Goal: Information Seeking & Learning: Learn about a topic

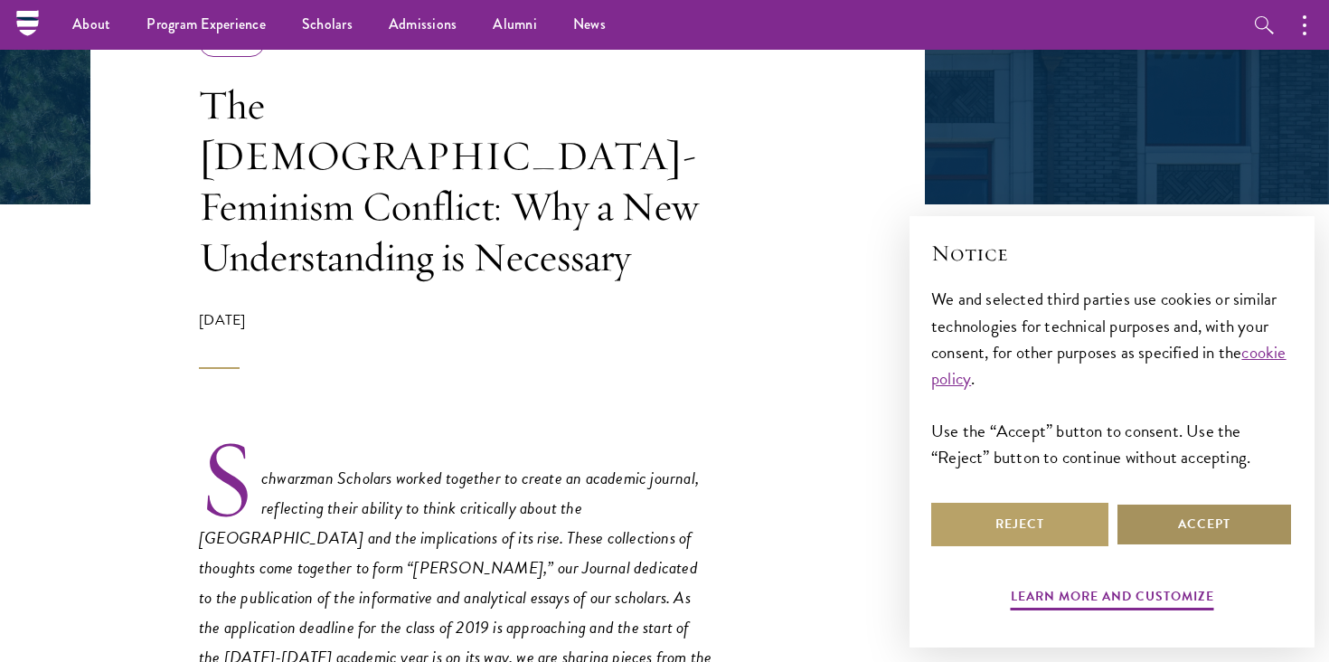
click at [1147, 524] on button "Accept" at bounding box center [1204, 524] width 177 height 43
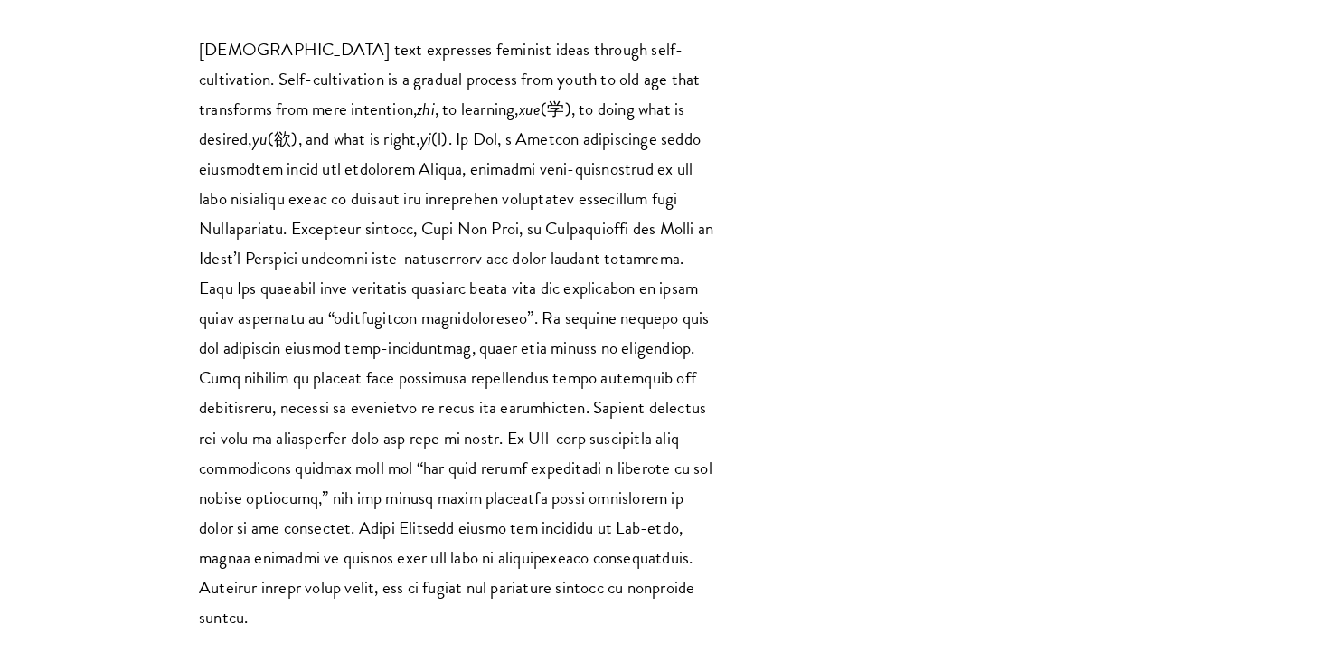
scroll to position [7311, 0]
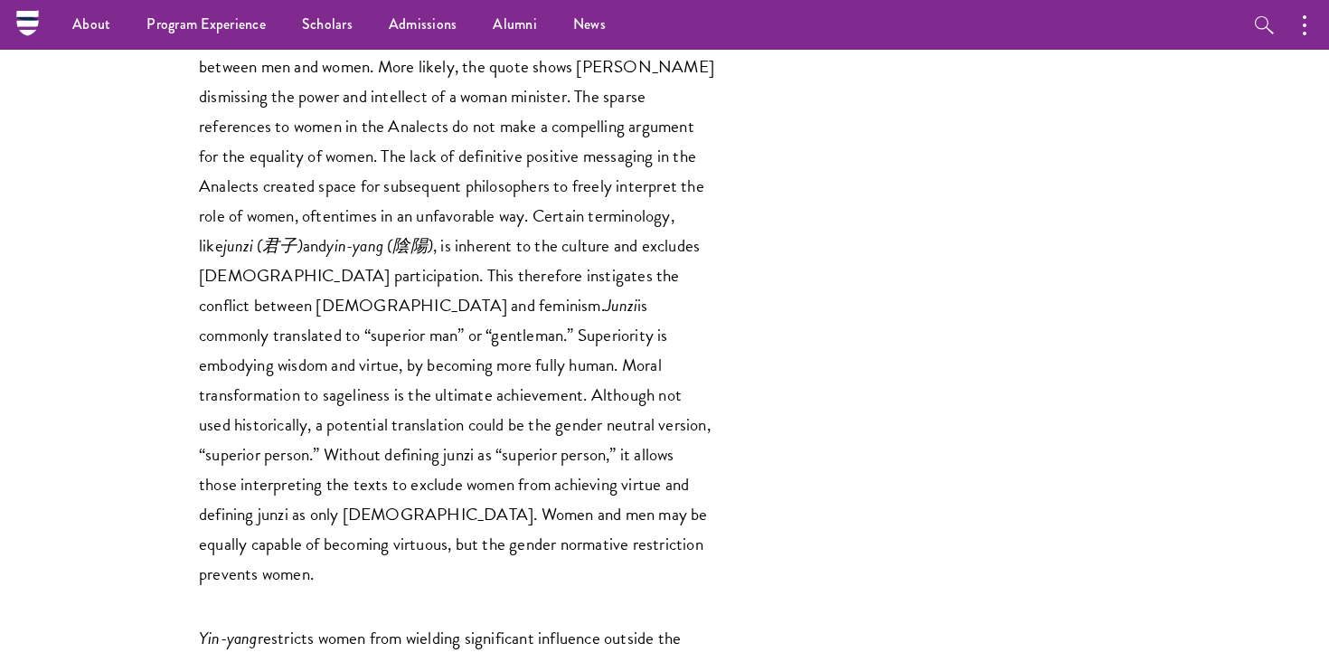
scroll to position [3423, 0]
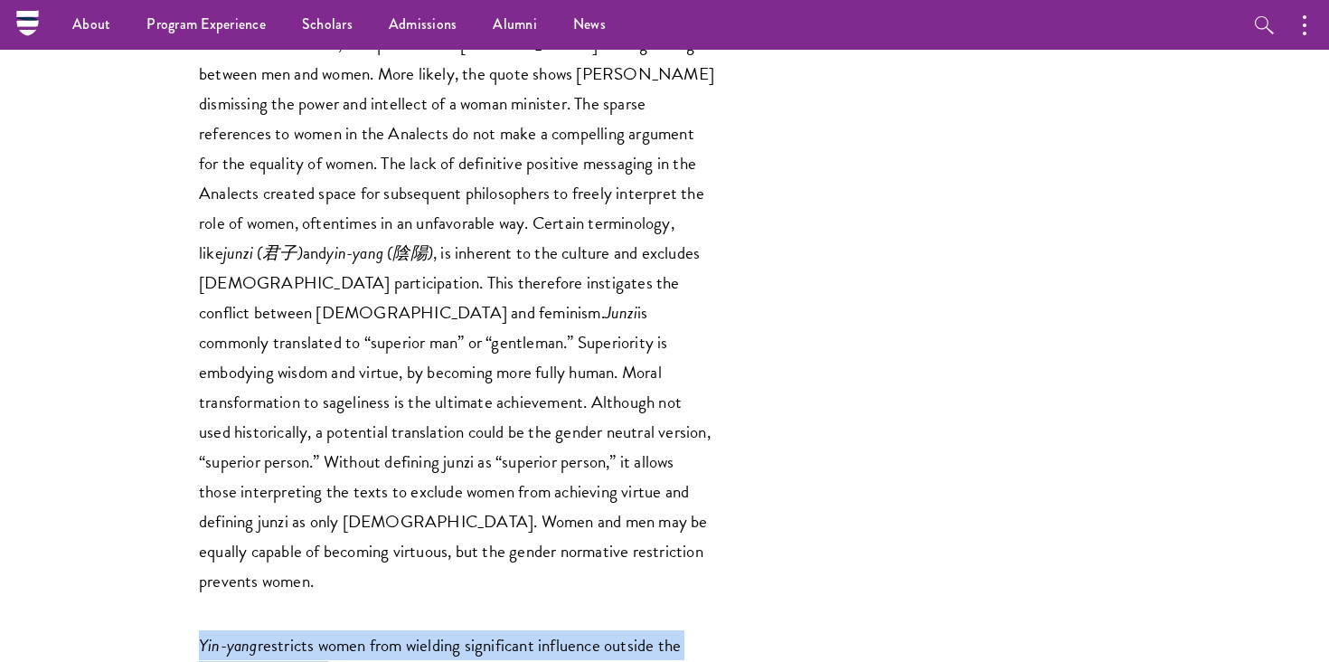
drag, startPoint x: 200, startPoint y: 297, endPoint x: 327, endPoint y: 321, distance: 129.8
copy p "Yin-yang restricts women from wielding significant influence outside the househ…"
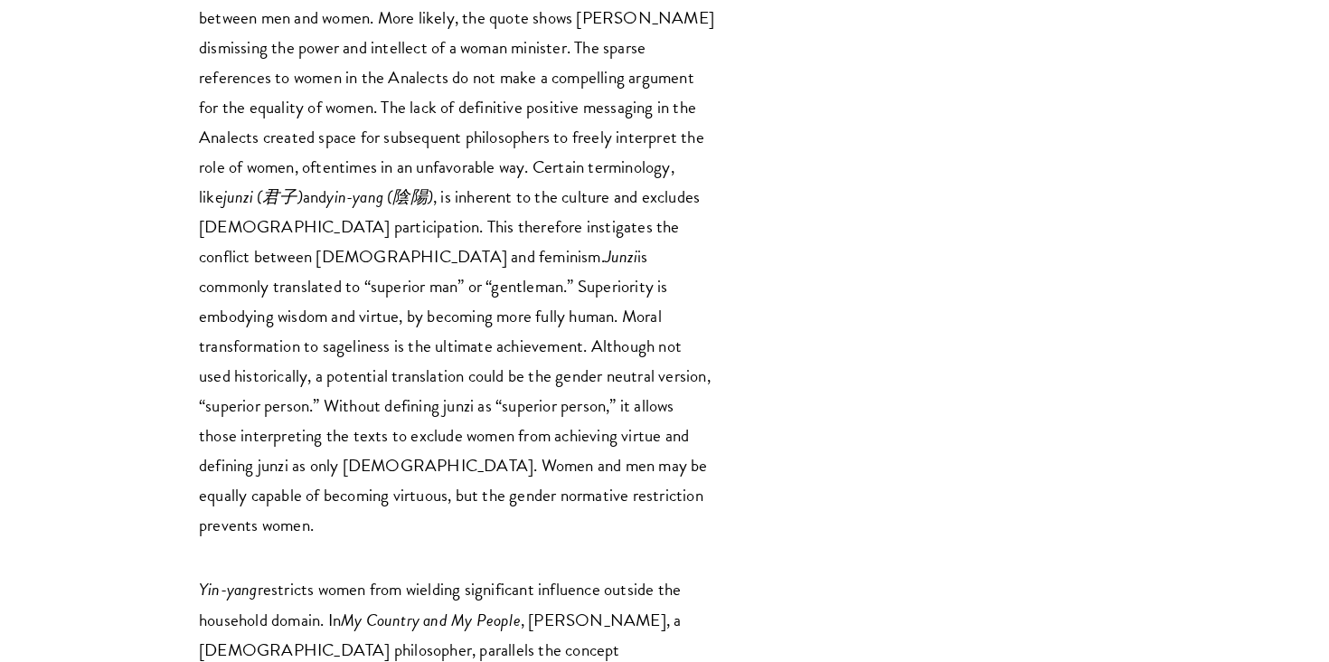
scroll to position [3482, 0]
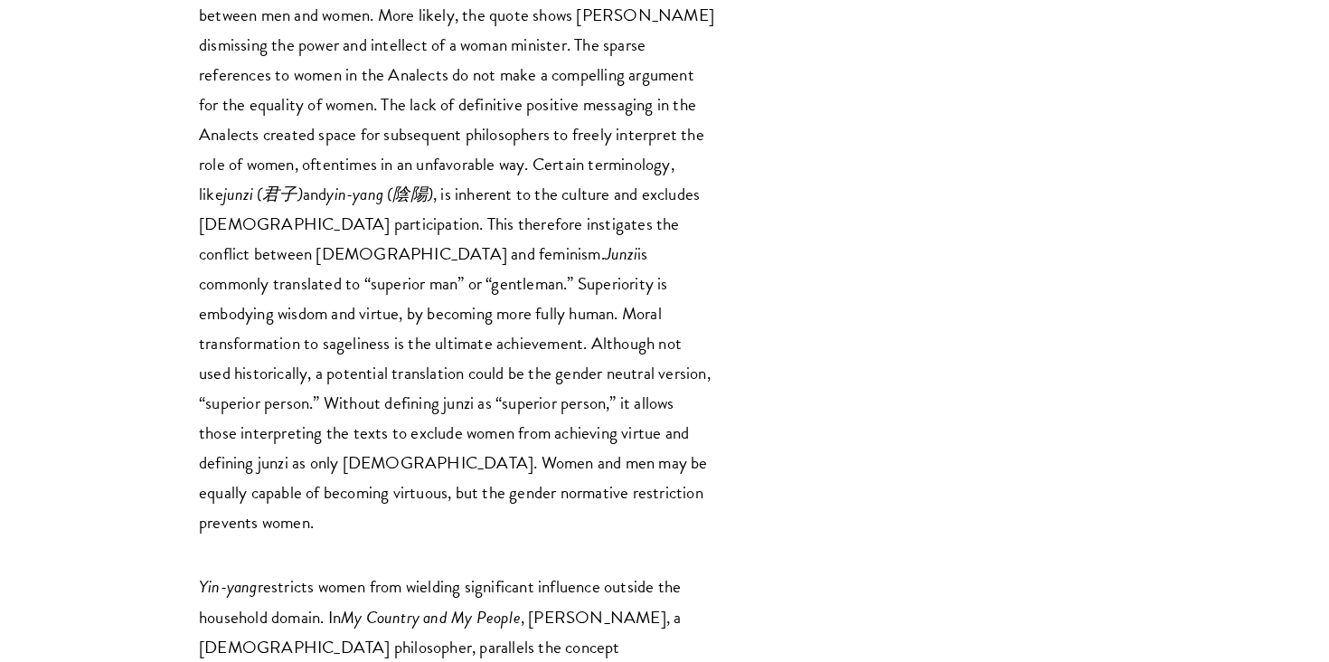
drag, startPoint x: 306, startPoint y: 417, endPoint x: 623, endPoint y: 454, distance: 319.5
copy p "Women had power inside the home, but women did not have the option to wield leg…"
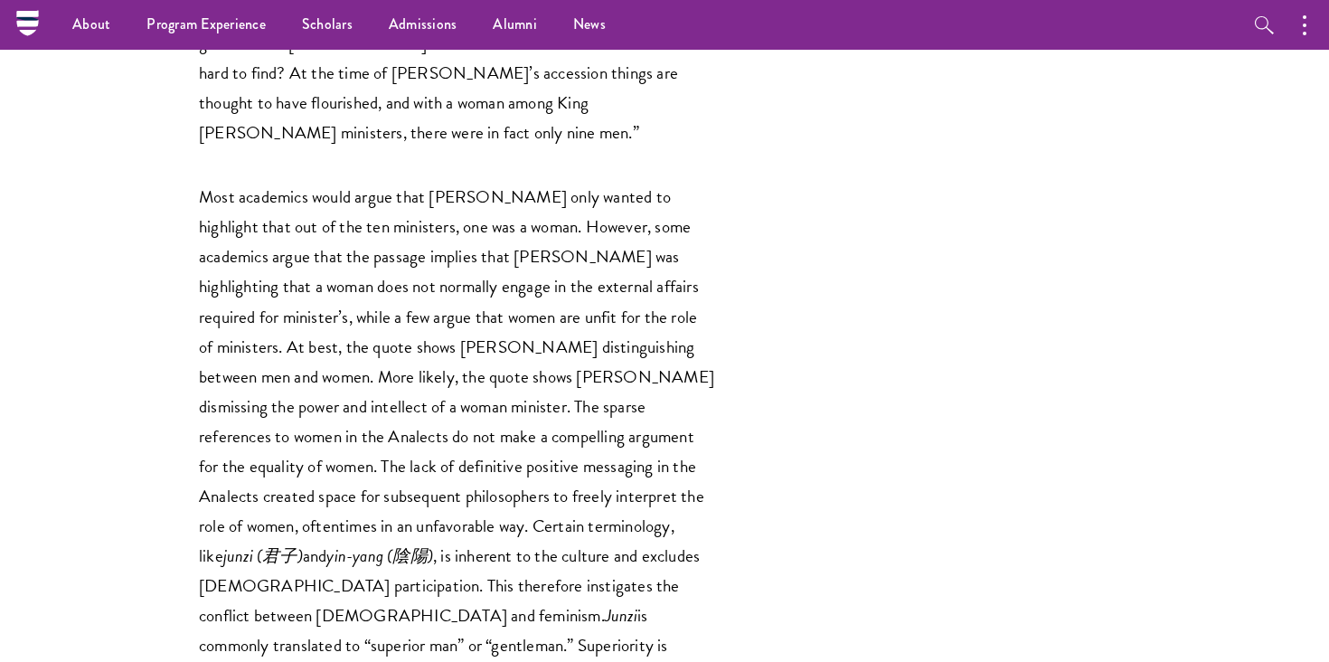
click at [480, 332] on p "Most academics would argue that [PERSON_NAME] only wanted to highlight that out…" at bounding box center [456, 540] width 515 height 717
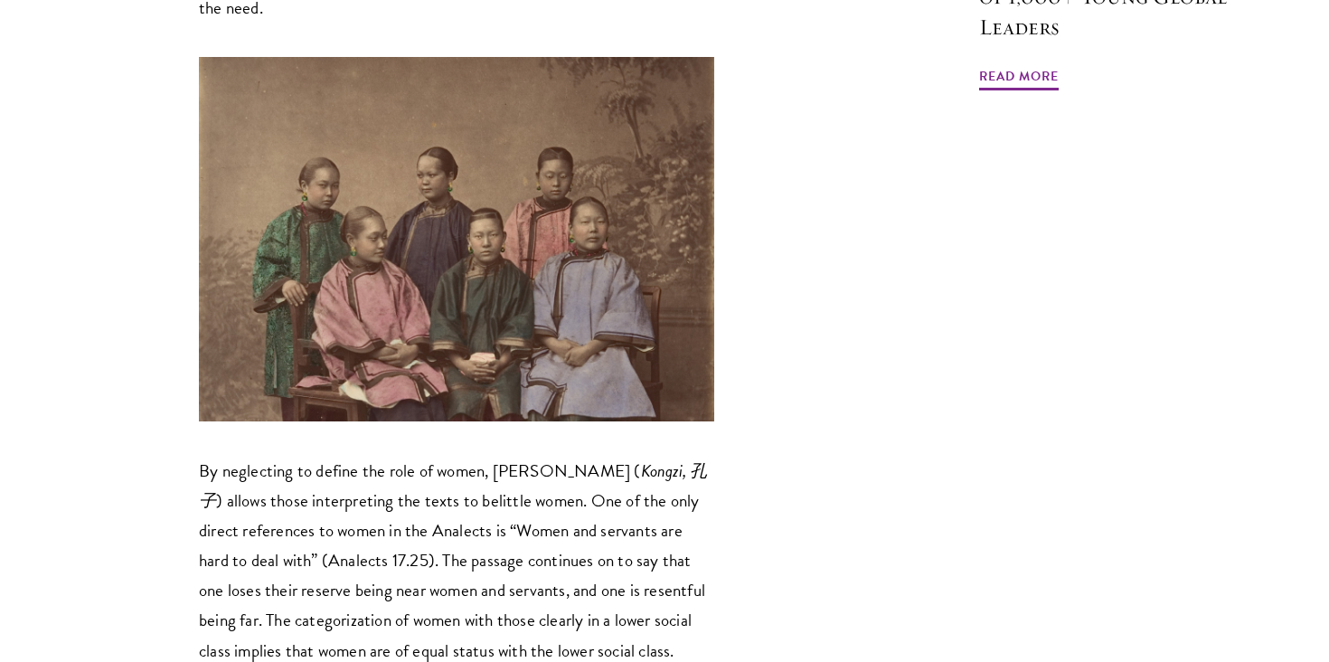
scroll to position [2065, 0]
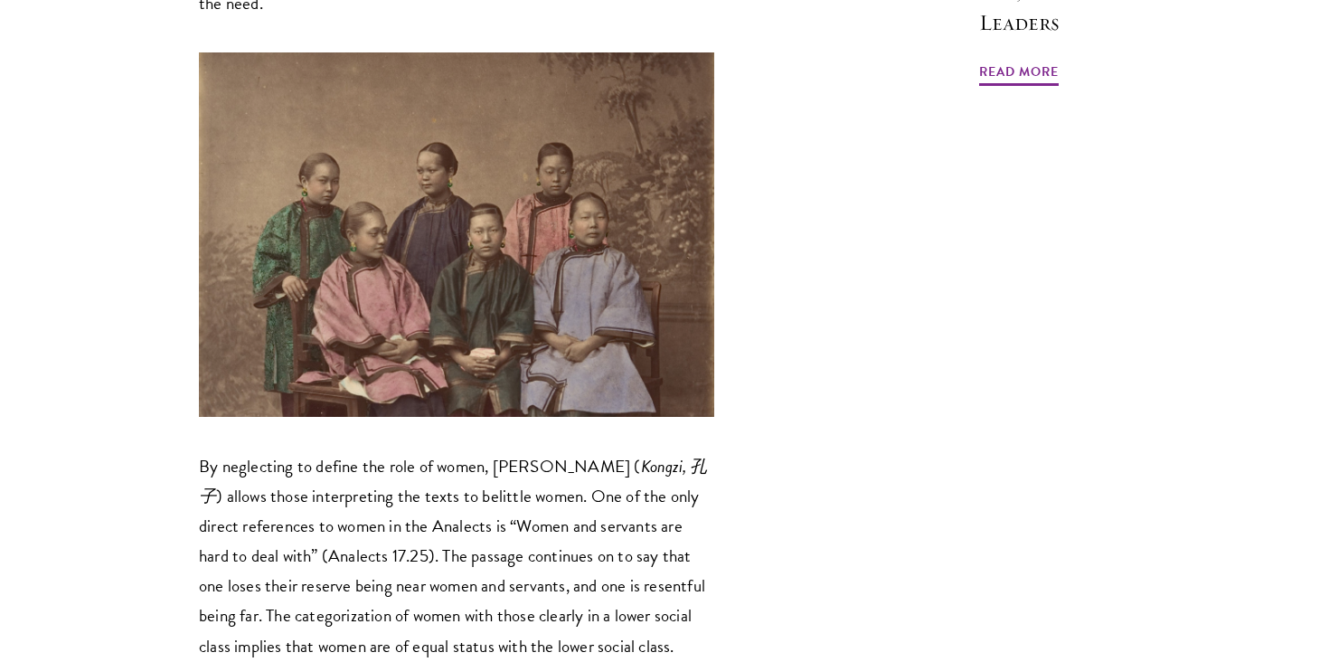
drag, startPoint x: 312, startPoint y: 534, endPoint x: 366, endPoint y: 584, distance: 73.6
click at [366, 584] on p "By neglecting to define the role of women, [PERSON_NAME] ( [PERSON_NAME], [PERS…" at bounding box center [456, 645] width 515 height 389
copy p "Observers of the philosophy could regard women as inferior because the texts do…"
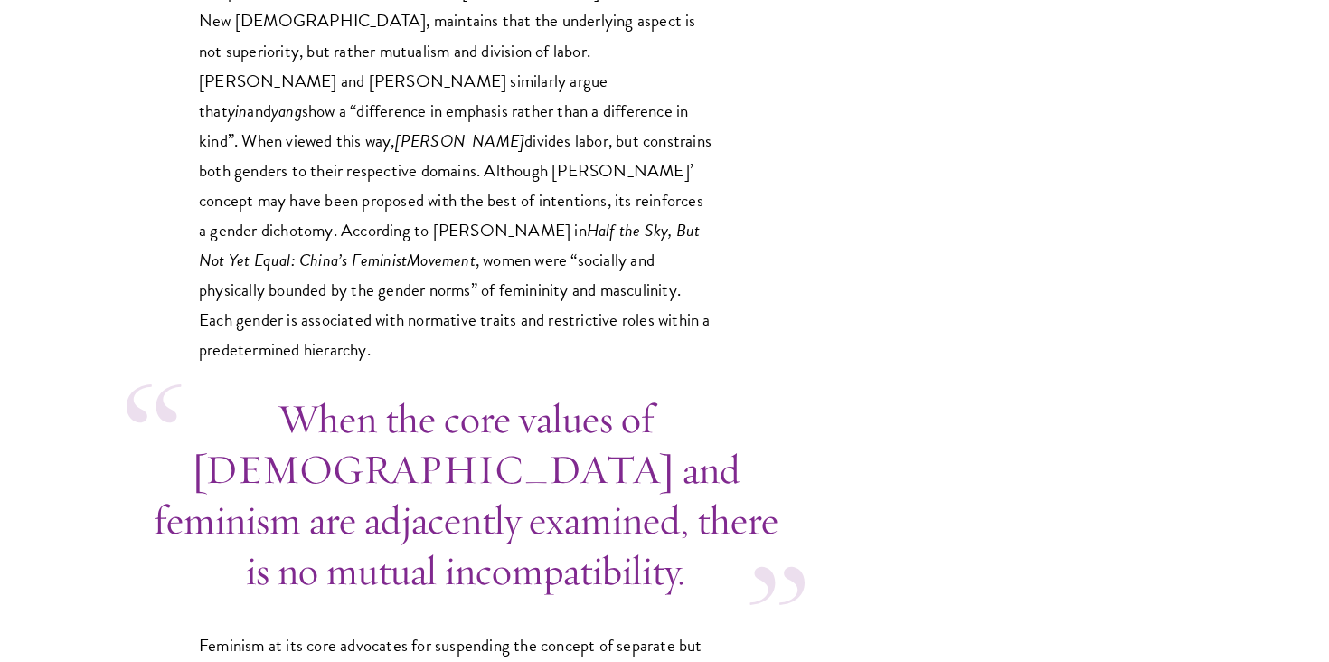
scroll to position [4716, 0]
